Goal: Register for event/course

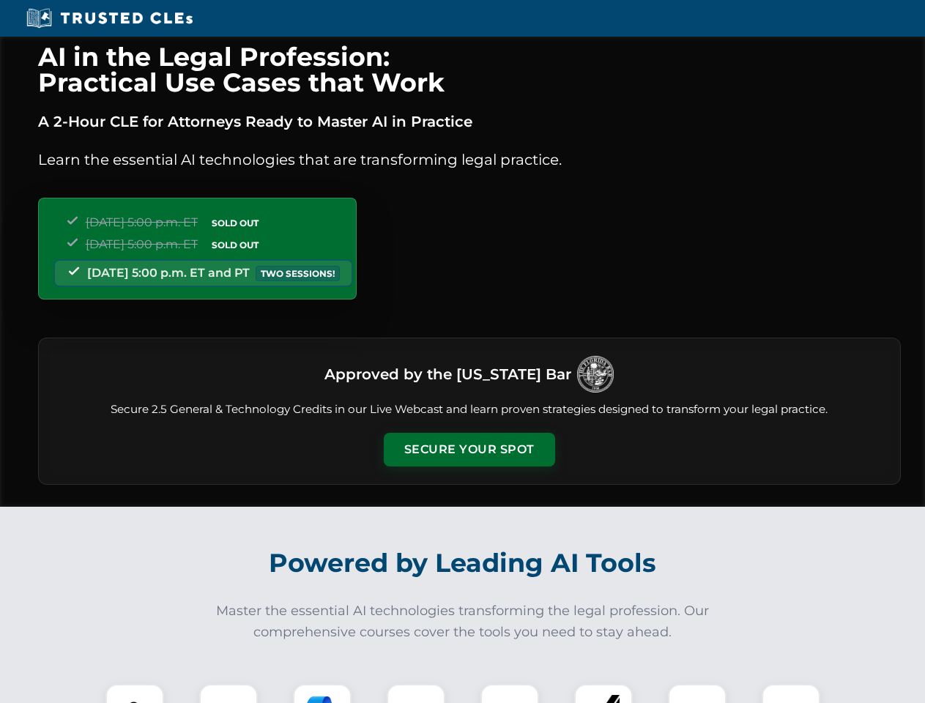
click at [469, 450] on button "Secure Your Spot" at bounding box center [469, 450] width 171 height 34
click at [135, 694] on img at bounding box center [135, 713] width 42 height 42
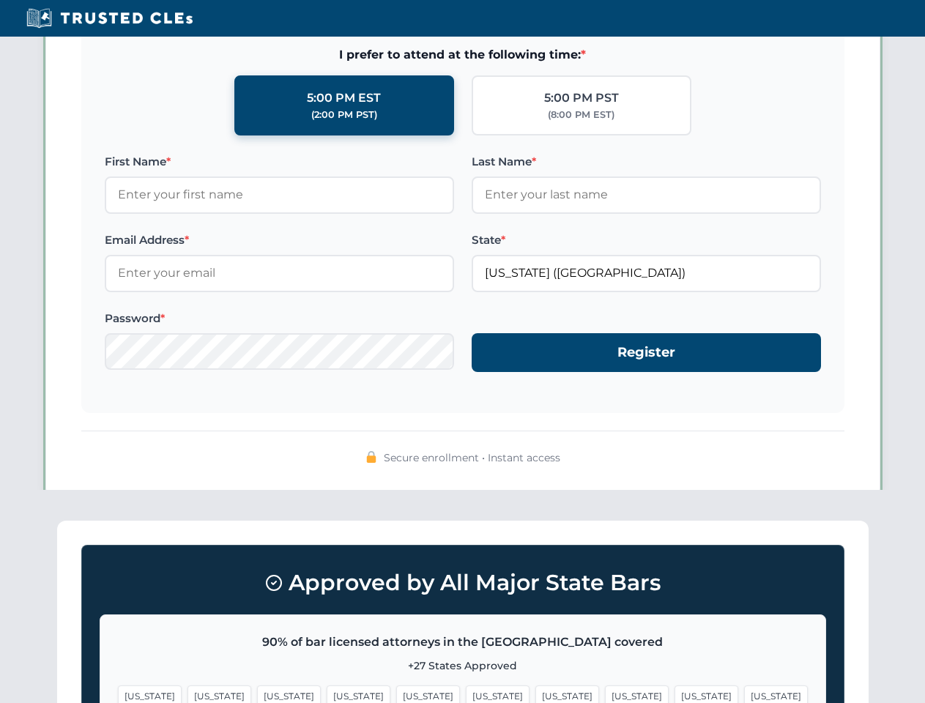
click at [536, 694] on span "[US_STATE]" at bounding box center [568, 696] width 64 height 21
click at [675, 694] on span "[US_STATE]" at bounding box center [707, 696] width 64 height 21
